Goal: Transaction & Acquisition: Purchase product/service

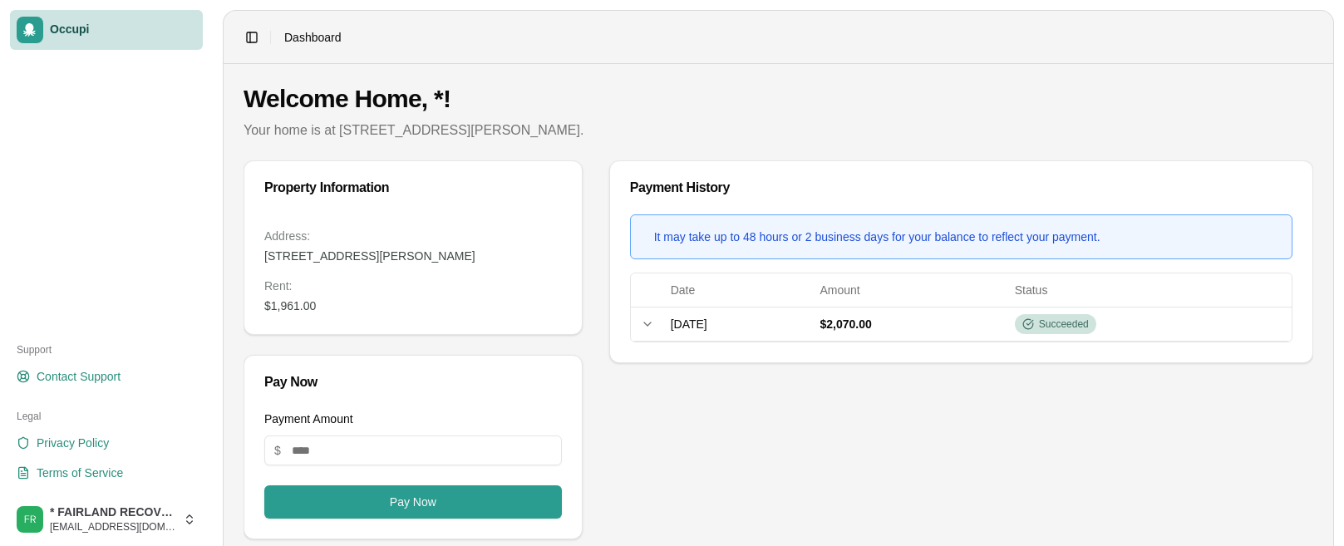
click at [651, 445] on div "Payment History It may take up to 48 hours or 2 business days for your balance …" at bounding box center [961, 505] width 704 height 690
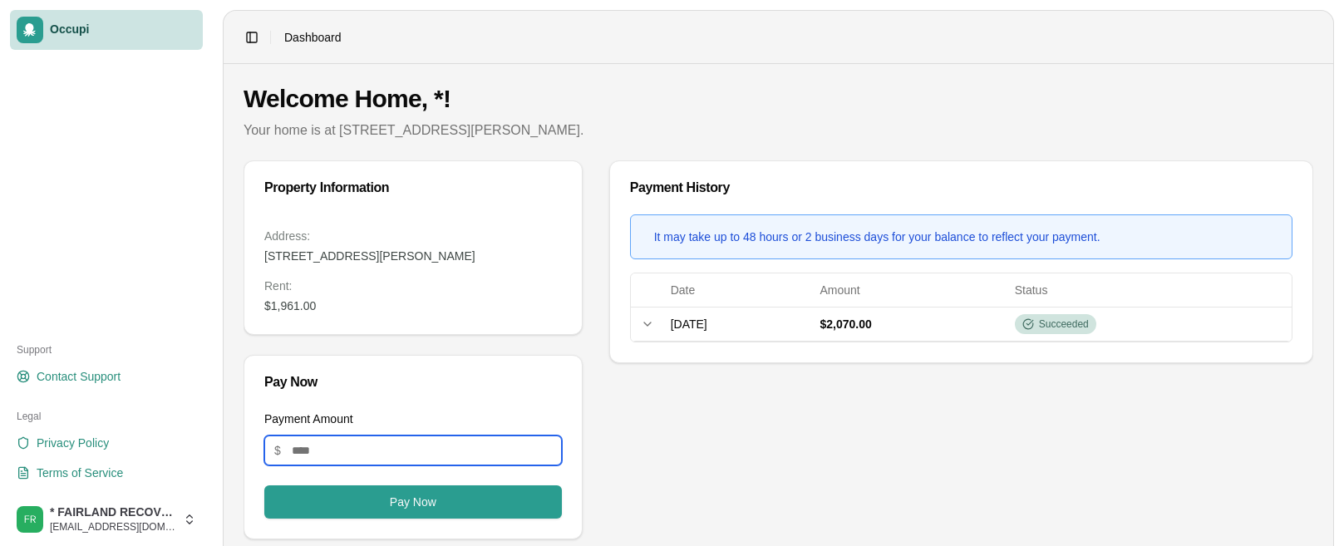
click at [308, 446] on input "Payment Amount" at bounding box center [413, 450] width 298 height 30
type input "****"
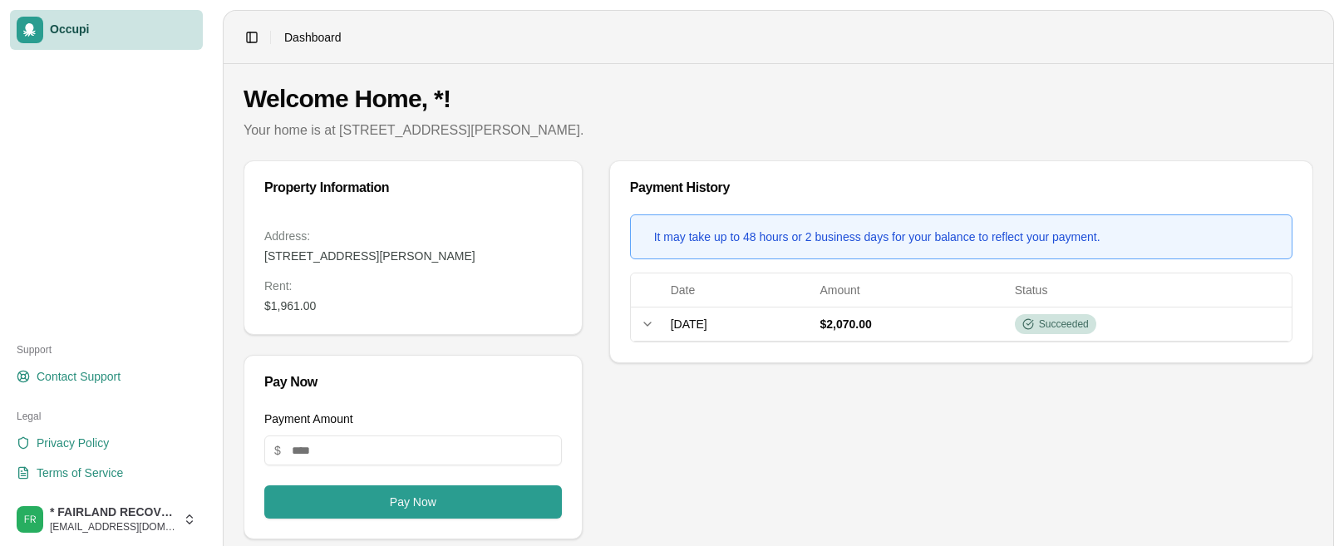
click at [662, 465] on div "Payment History It may take up to 48 hours or 2 business days for your balance …" at bounding box center [961, 505] width 704 height 690
click at [458, 502] on button "Pay Now" at bounding box center [413, 501] width 298 height 33
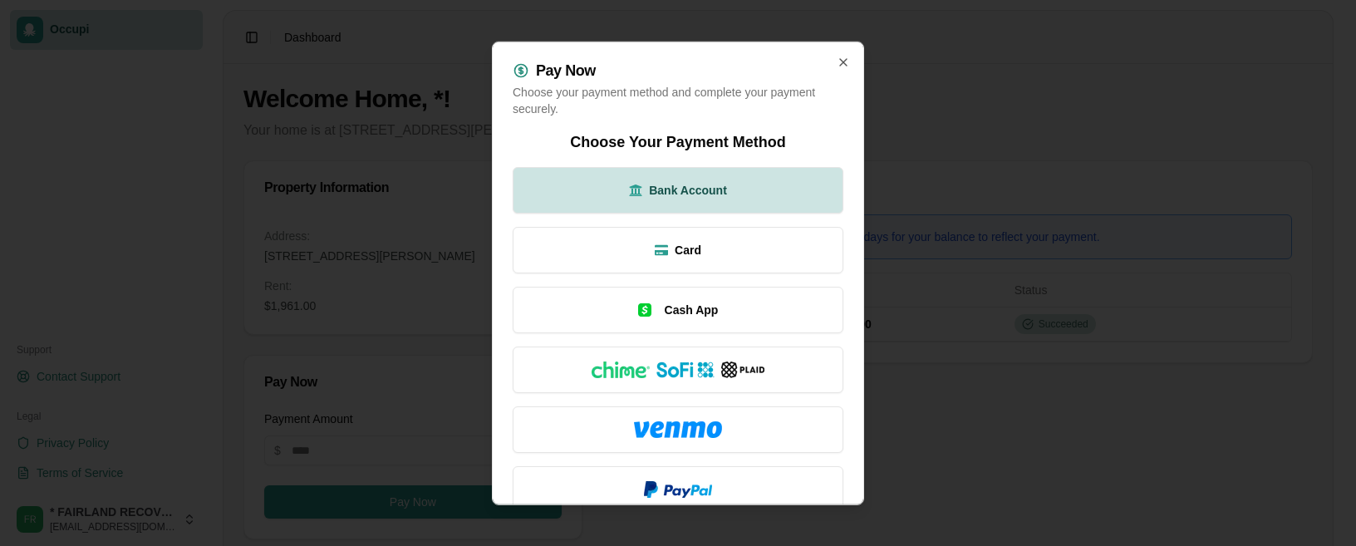
click at [650, 190] on span "Bank Account" at bounding box center [688, 189] width 78 height 17
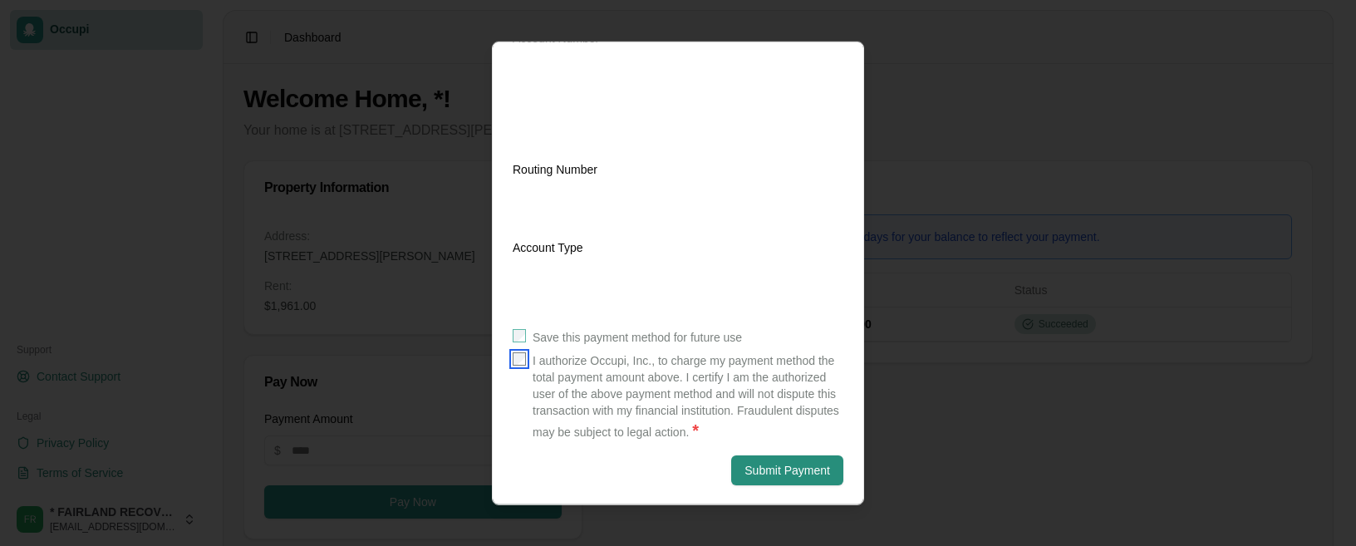
scroll to position [357, 0]
click at [759, 470] on button "Submit Payment" at bounding box center [787, 469] width 112 height 30
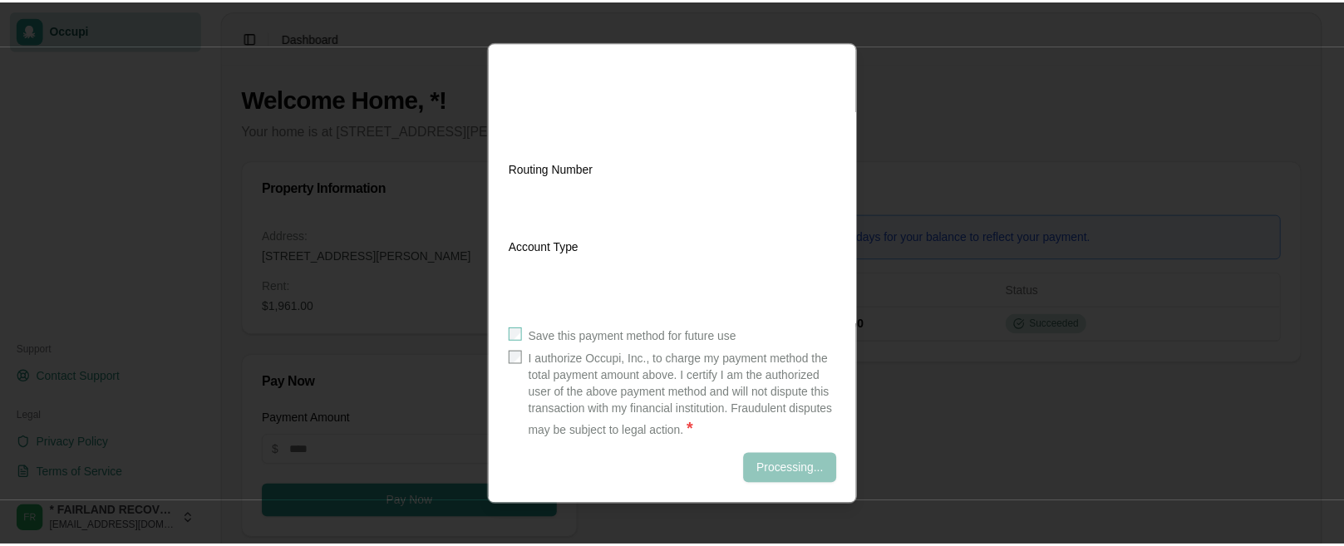
scroll to position [88, 0]
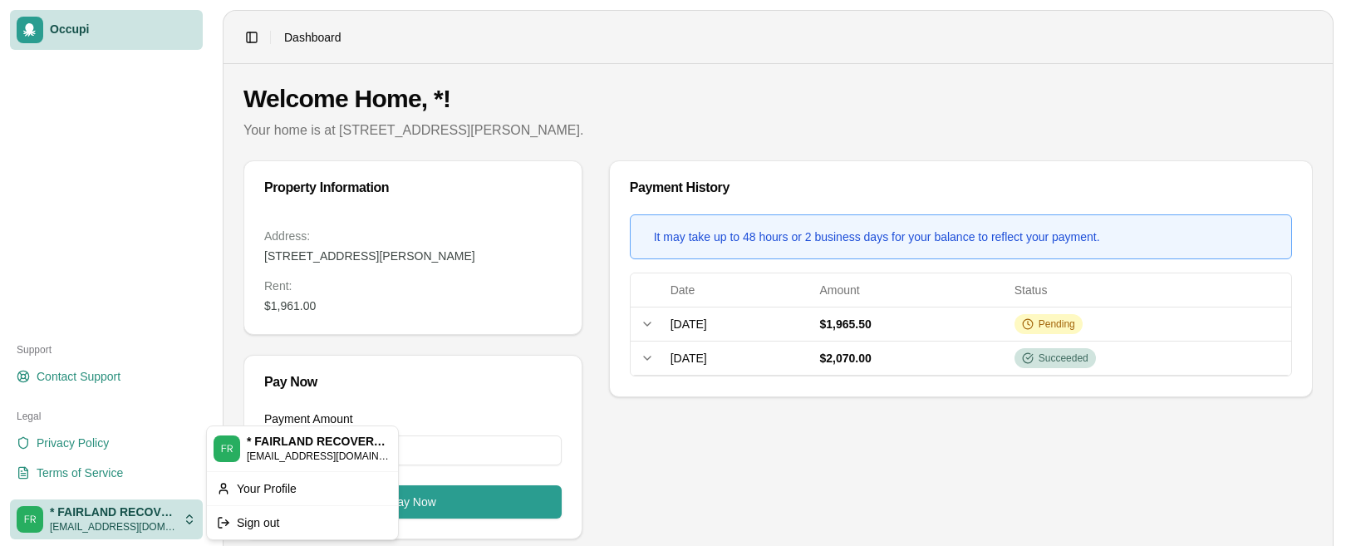
click at [178, 532] on html "Occupi Support Contact Support Legal Privacy Policy Terms of Service * FAIRLAND…" at bounding box center [678, 273] width 1356 height 546
click at [243, 523] on div "Sign out" at bounding box center [302, 522] width 184 height 27
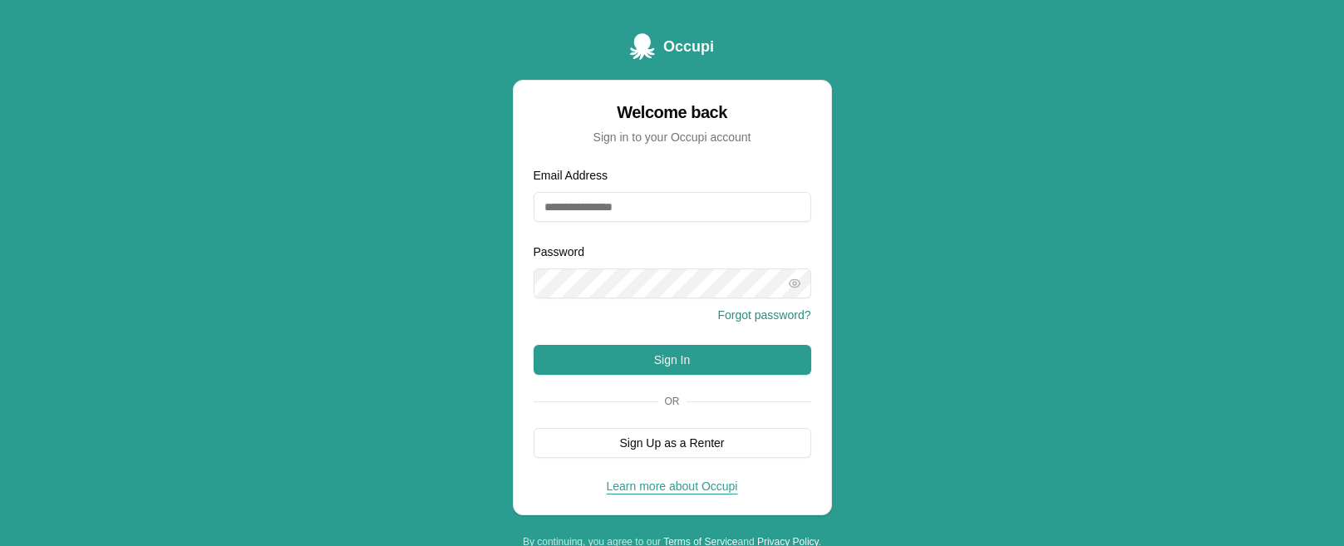
click at [1100, 147] on div "Occupi Welcome back Sign in to your Occupi account Email Address Password Forgo…" at bounding box center [672, 291] width 1344 height 582
click at [668, 299] on div "Password Forgot password?" at bounding box center [673, 283] width 278 height 83
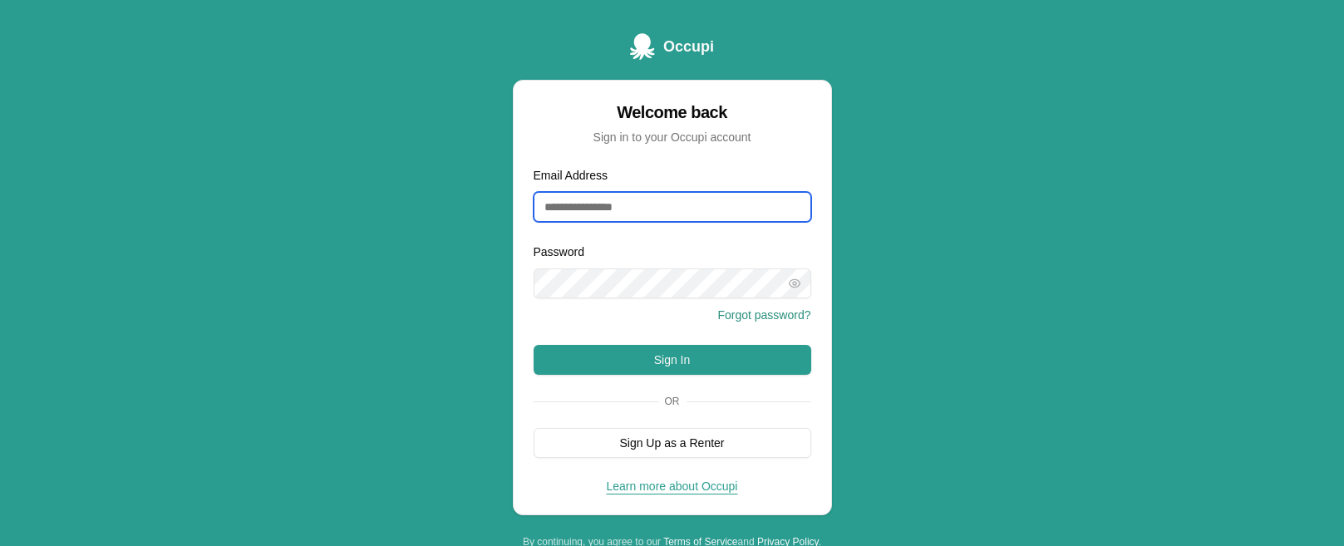
click at [671, 200] on input "Email Address" at bounding box center [673, 207] width 278 height 30
click at [627, 214] on input "Email Address" at bounding box center [673, 207] width 278 height 30
click at [589, 219] on input "Email Address" at bounding box center [673, 207] width 278 height 30
paste input "**********"
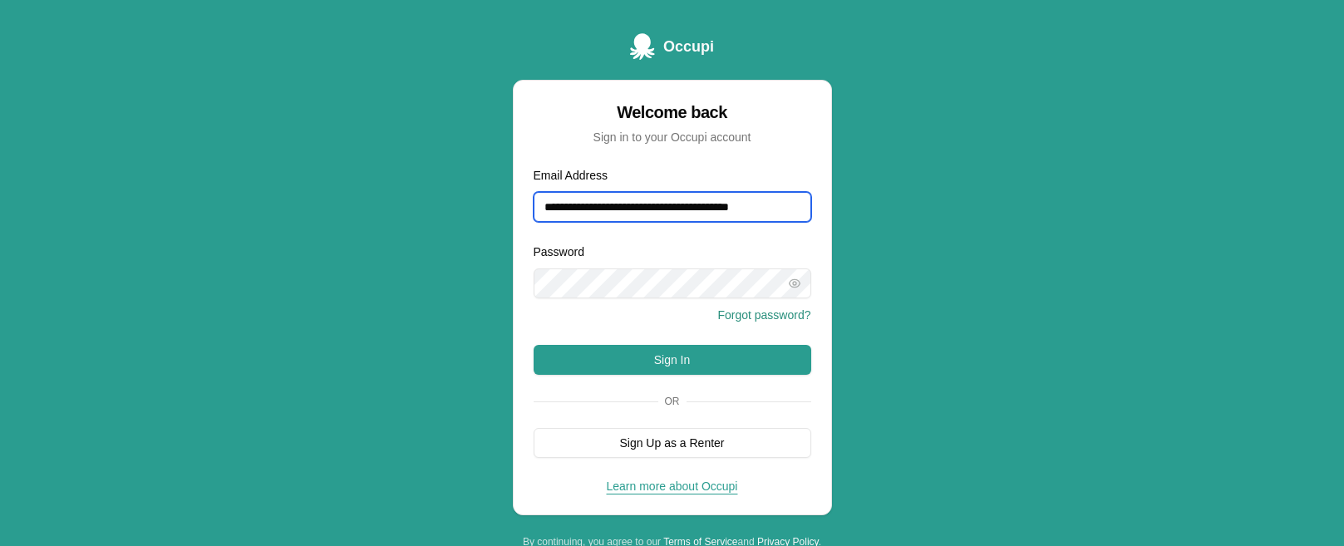
type input "**********"
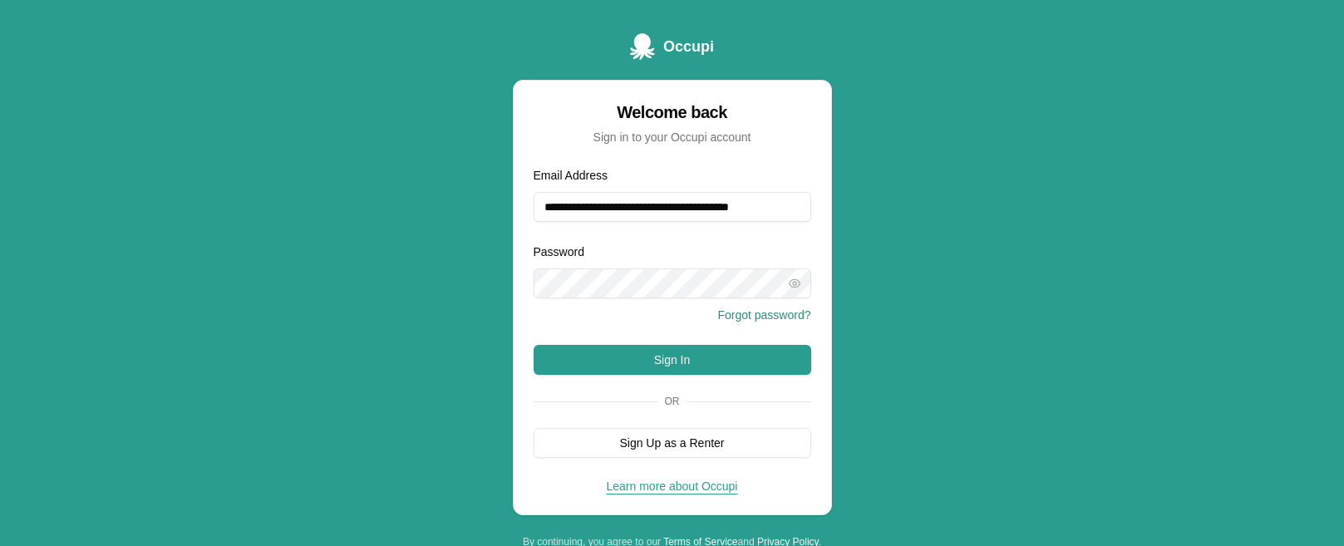
click at [560, 302] on div "Password Forgot password?" at bounding box center [673, 283] width 278 height 83
click at [630, 355] on button "Sign In" at bounding box center [673, 360] width 278 height 30
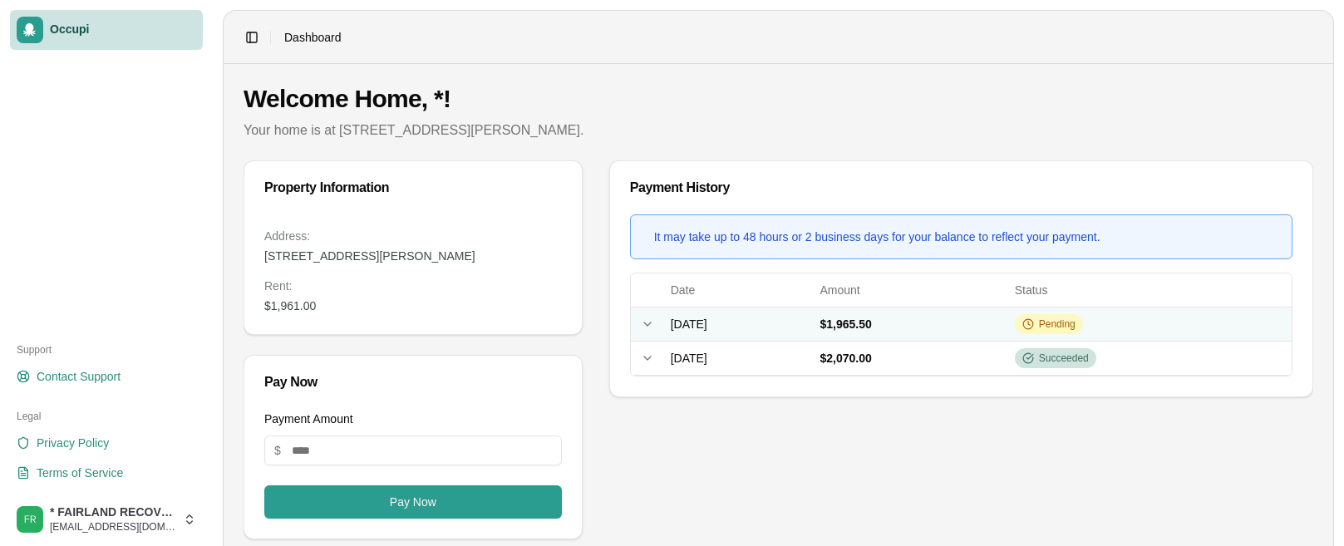
click at [814, 334] on td "[DATE]" at bounding box center [739, 324] width 150 height 34
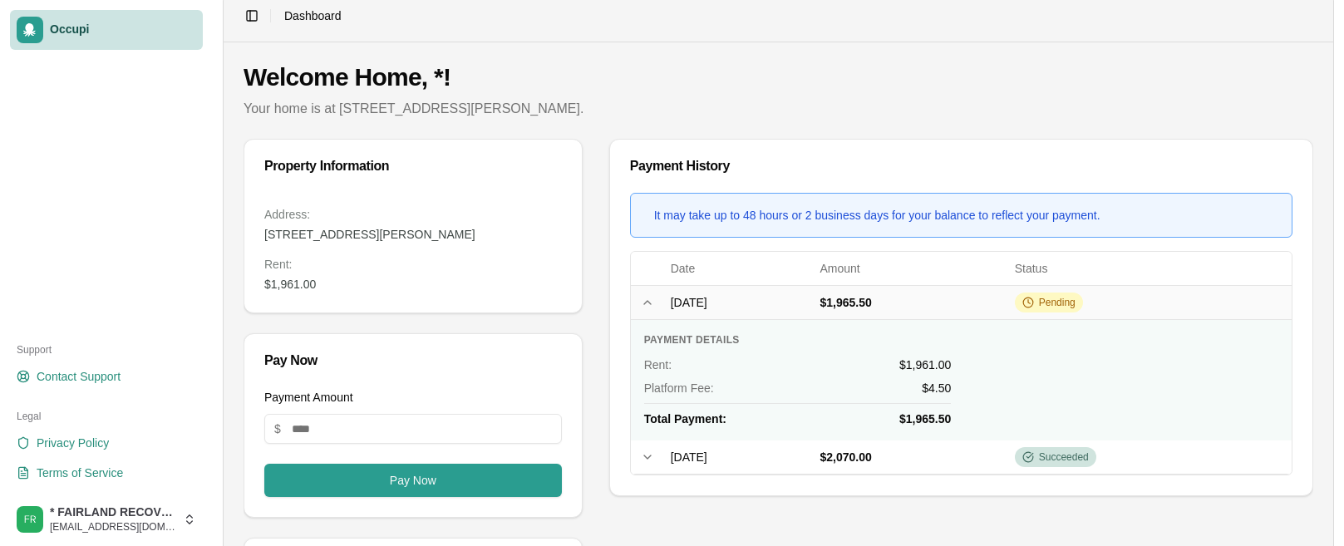
scroll to position [23, 0]
